Goal: Task Accomplishment & Management: Use online tool/utility

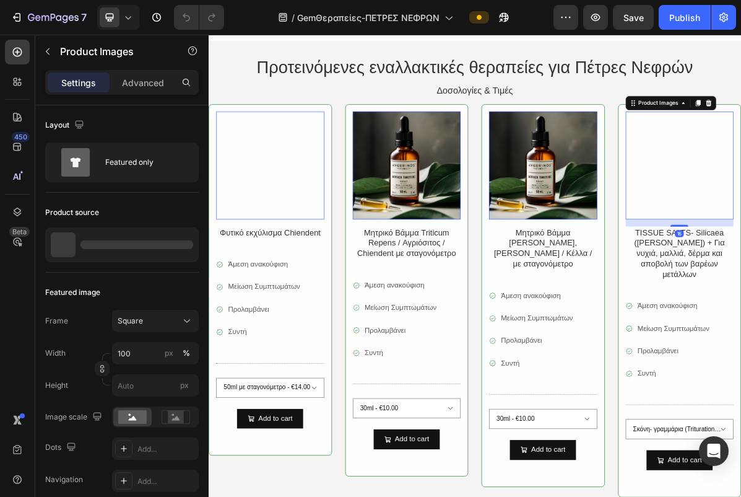
scroll to position [282, 0]
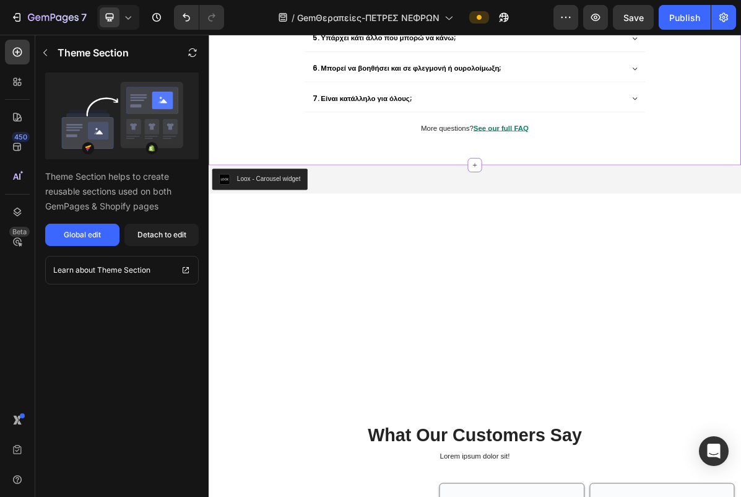
scroll to position [1241, 0]
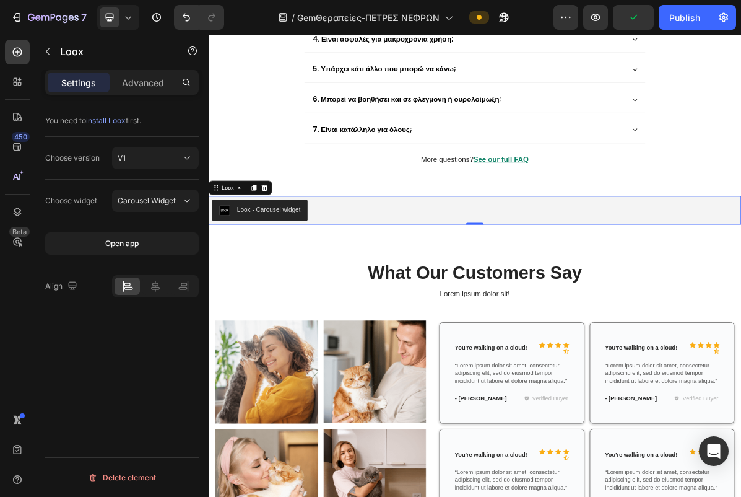
click at [292, 240] on div at bounding box center [286, 247] width 15 height 15
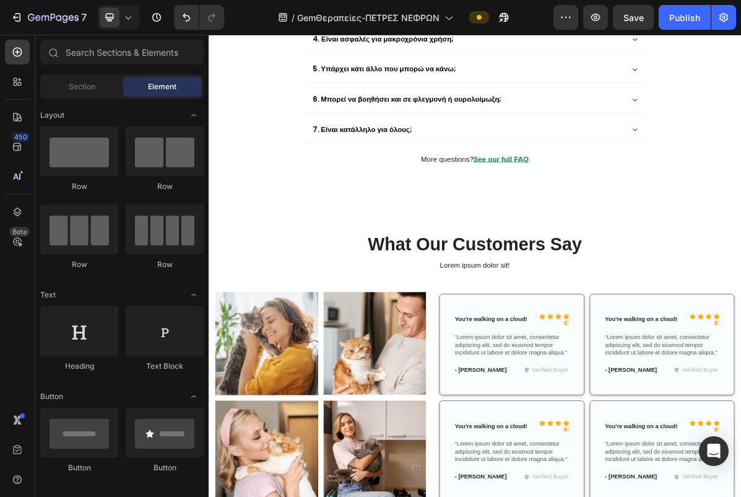
click at [630, 24] on div "Save" at bounding box center [634, 17] width 20 height 13
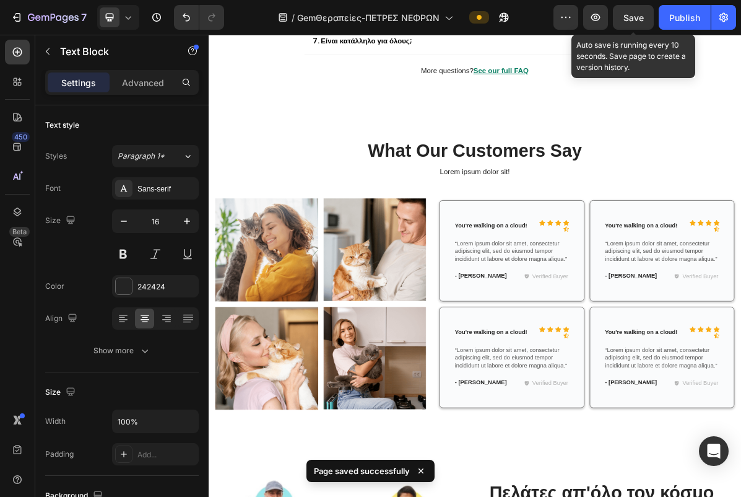
scroll to position [1363, 0]
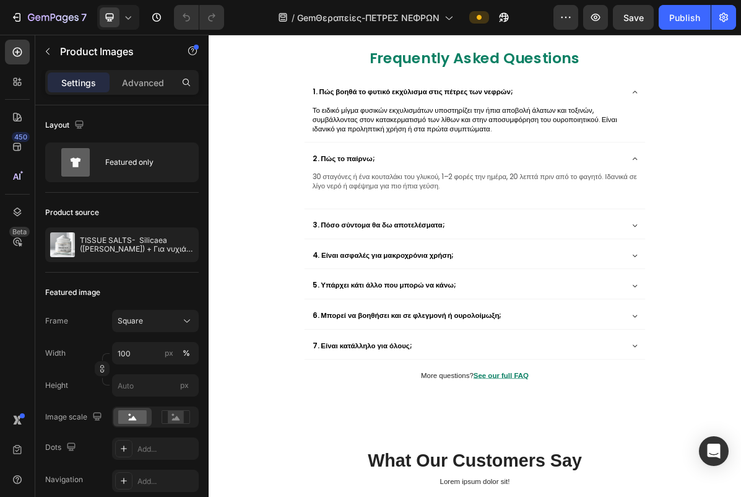
scroll to position [871, 0]
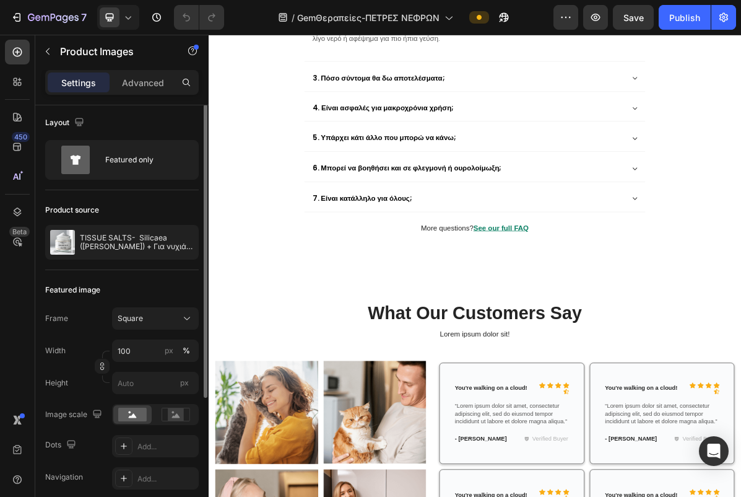
scroll to position [0, 0]
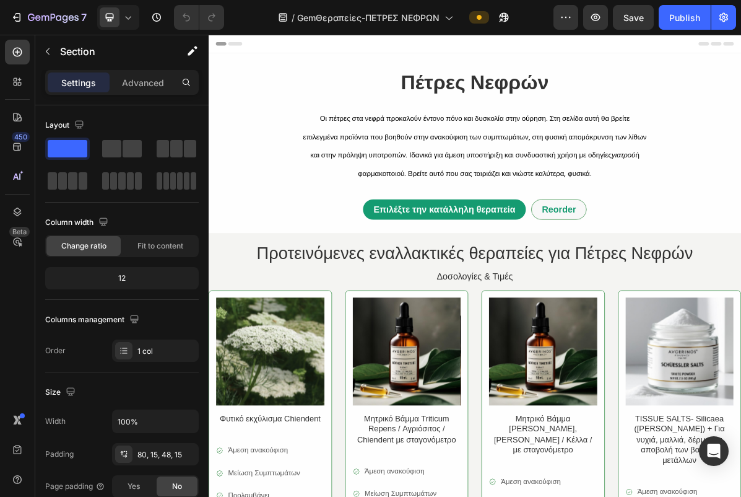
click at [55, 48] on button "button" at bounding box center [48, 51] width 20 height 20
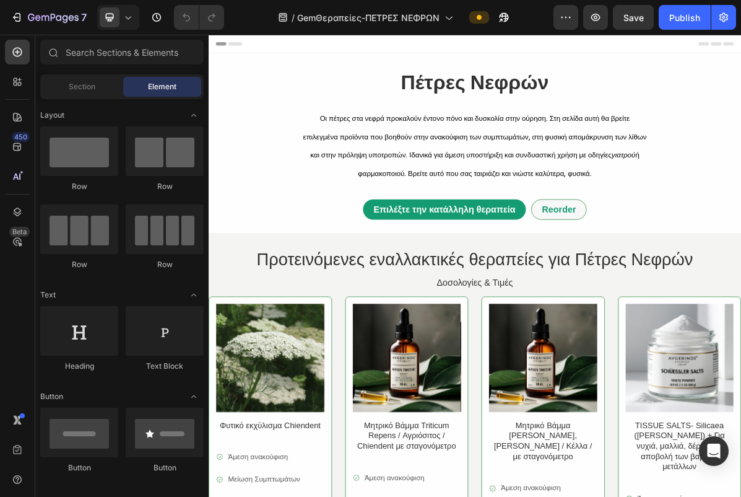
click at [23, 17] on div "7" at bounding box center [49, 17] width 76 height 15
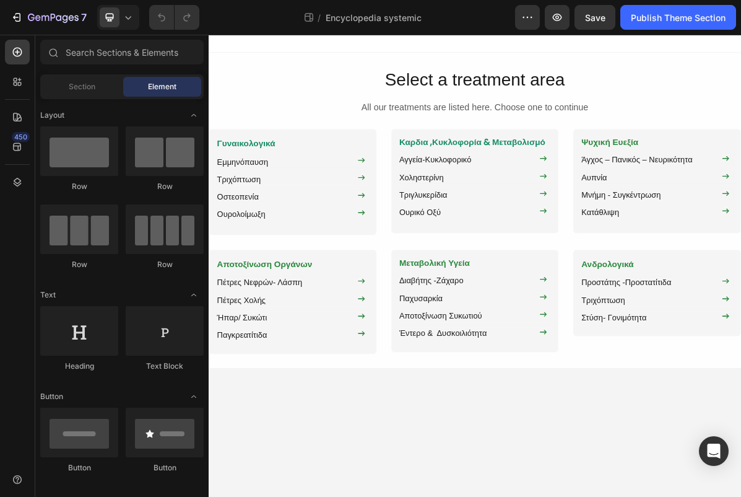
click at [563, 19] on icon "button" at bounding box center [557, 17] width 12 height 12
